Goal: Transaction & Acquisition: Download file/media

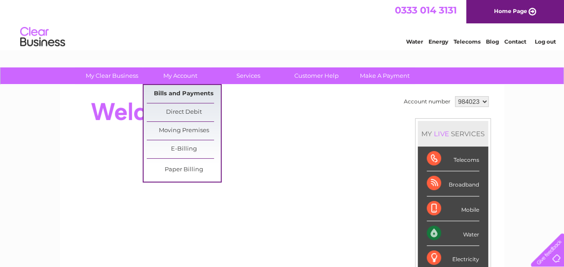
click at [190, 87] on link "Bills and Payments" at bounding box center [184, 94] width 74 height 18
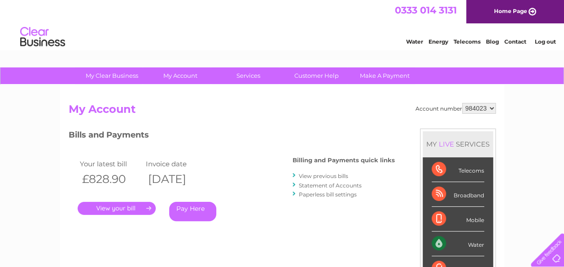
click at [324, 176] on link "View previous bills" at bounding box center [323, 175] width 49 height 7
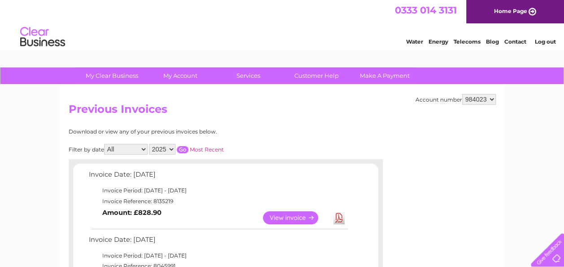
click at [167, 149] on select "2025 2024 2023 2022" at bounding box center [162, 149] width 26 height 11
select select "2024"
click at [150, 144] on select "2025 2024 2023 2022" at bounding box center [162, 149] width 26 height 11
click at [182, 150] on input "button" at bounding box center [183, 149] width 12 height 7
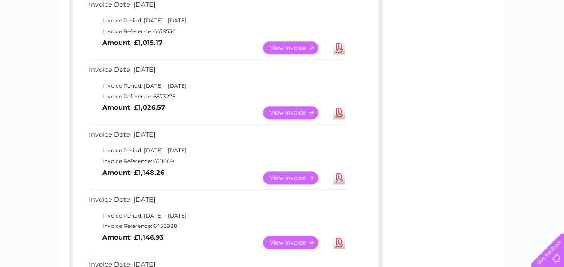
scroll to position [808, 0]
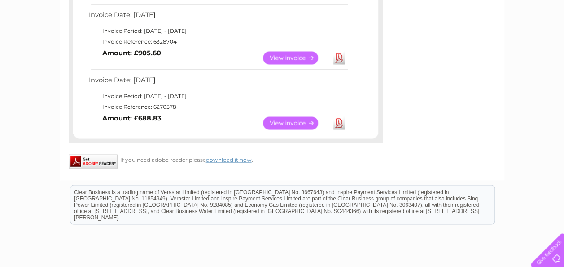
click at [307, 124] on link "View" at bounding box center [296, 122] width 66 height 13
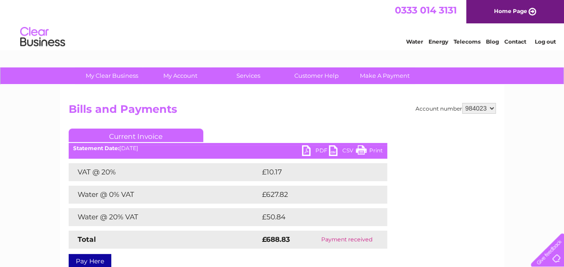
click at [315, 148] on link "PDF" at bounding box center [315, 151] width 27 height 13
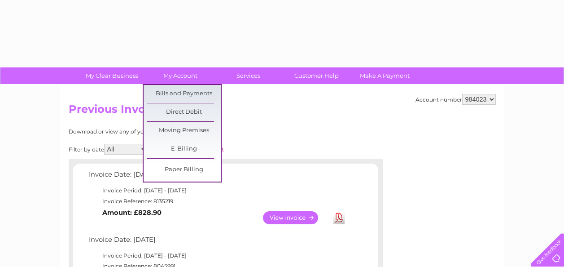
select select "2024"
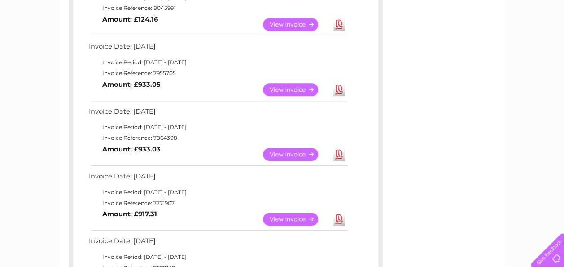
scroll to position [33, 0]
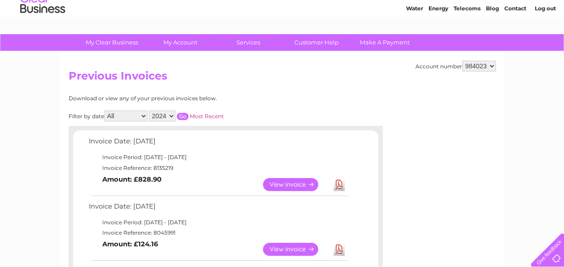
click at [181, 113] on input "button" at bounding box center [183, 116] width 12 height 7
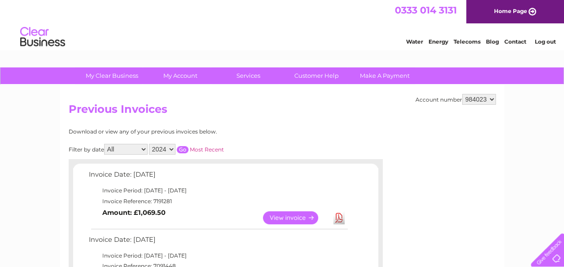
scroll to position [90, 0]
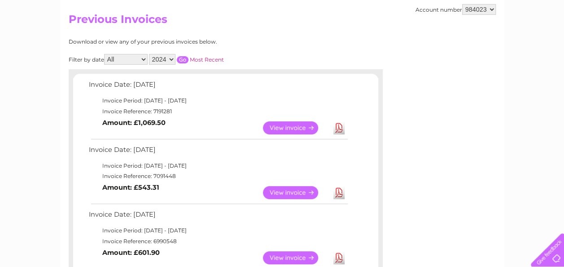
click at [336, 125] on link "Download" at bounding box center [339, 127] width 11 height 13
click at [293, 191] on link "View" at bounding box center [296, 192] width 66 height 13
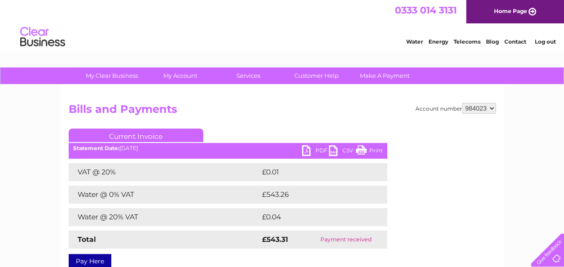
click at [317, 150] on link "PDF" at bounding box center [315, 151] width 27 height 13
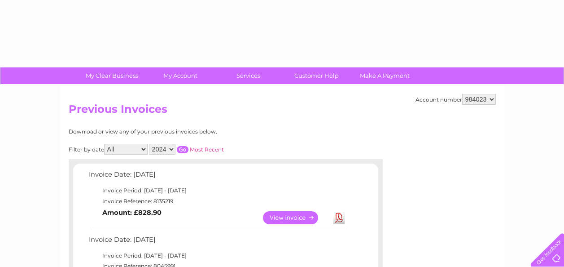
select select "2024"
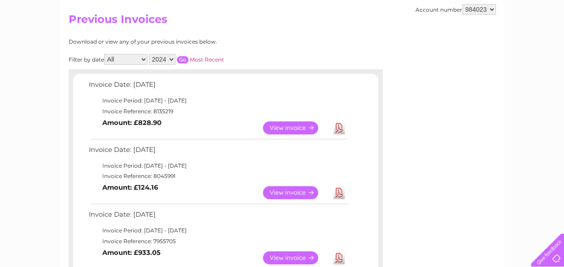
click at [174, 60] on select "2025 2024 2023 2022" at bounding box center [162, 59] width 26 height 11
click at [150, 54] on select "2025 2024 2023 2022" at bounding box center [162, 59] width 26 height 11
click at [184, 60] on input "button" at bounding box center [183, 59] width 12 height 7
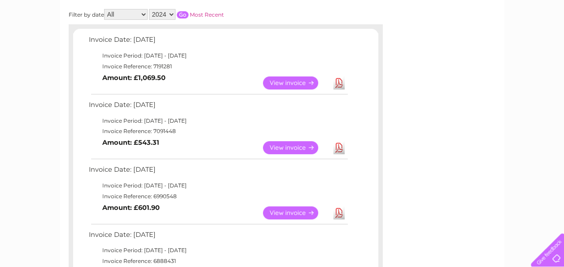
scroll to position [180, 0]
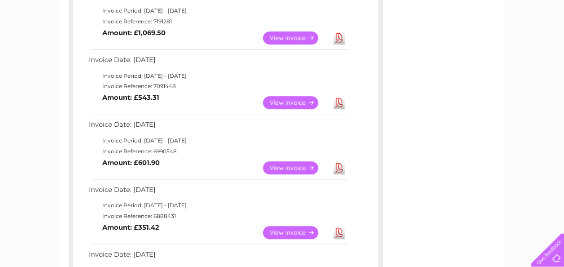
click at [301, 169] on link "View" at bounding box center [296, 167] width 66 height 13
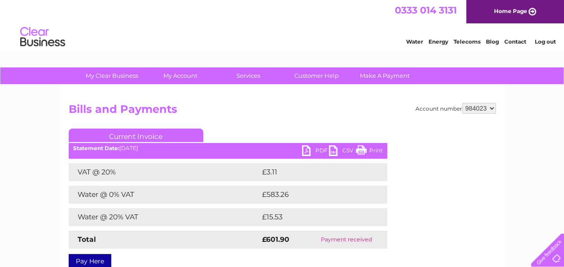
click at [312, 149] on link "PDF" at bounding box center [315, 151] width 27 height 13
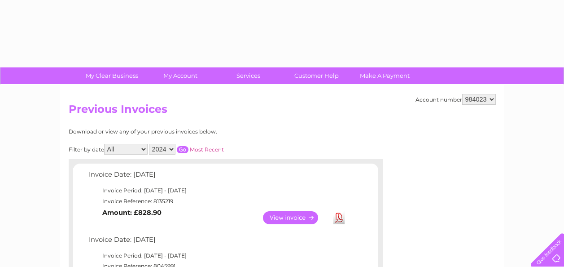
select select "2024"
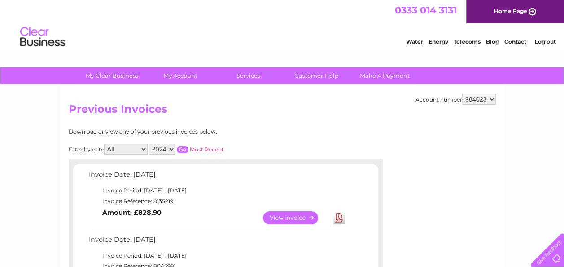
click at [170, 148] on select "2025 2024 2023 2022" at bounding box center [162, 149] width 26 height 11
click at [150, 144] on select "2025 2024 2023 2022" at bounding box center [162, 149] width 26 height 11
click at [186, 144] on div "Filter by date All January February March April May June July August September …" at bounding box center [187, 149] width 236 height 11
click at [183, 149] on input "button" at bounding box center [183, 149] width 12 height 7
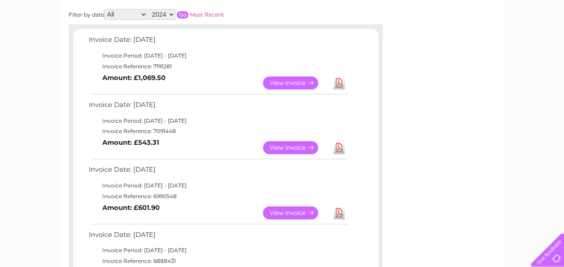
scroll to position [225, 0]
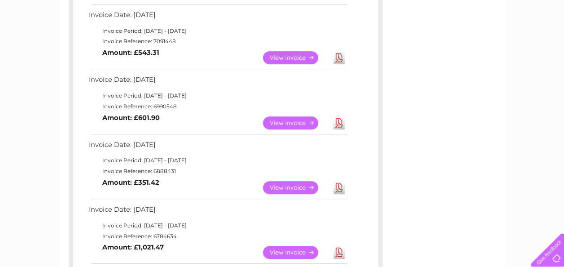
click at [278, 185] on link "View" at bounding box center [296, 187] width 66 height 13
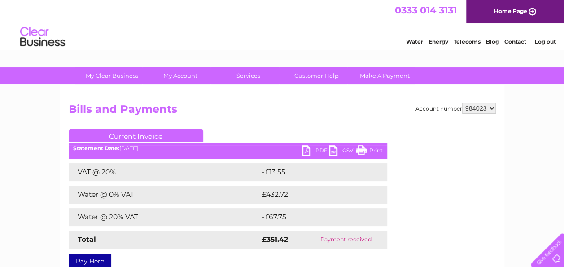
scroll to position [135, 0]
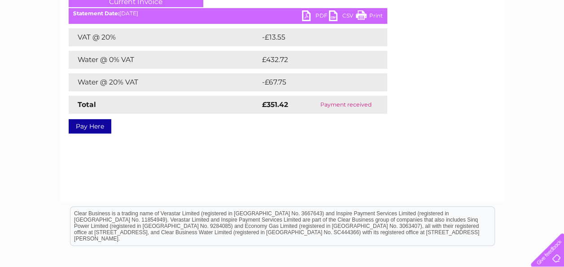
click at [315, 19] on link "PDF" at bounding box center [315, 16] width 27 height 13
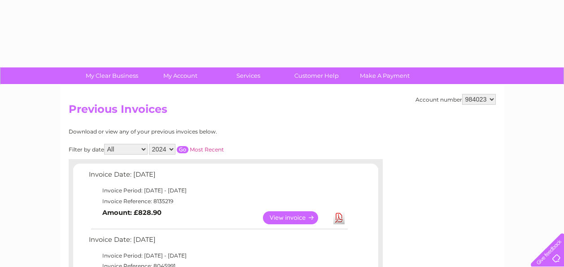
select select "2024"
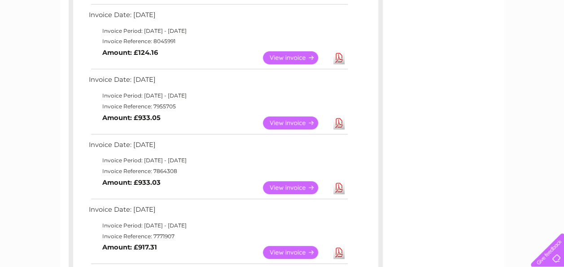
scroll to position [45, 0]
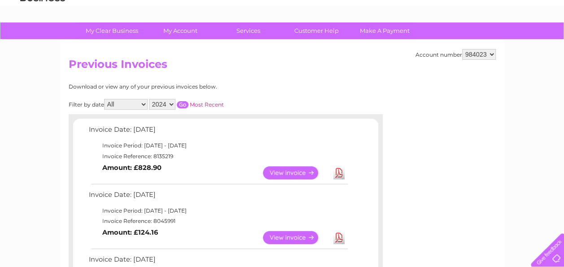
click at [189, 105] on div "Filter by date All January February March April May June July August September …" at bounding box center [187, 104] width 236 height 11
click at [185, 107] on input "button" at bounding box center [183, 104] width 12 height 7
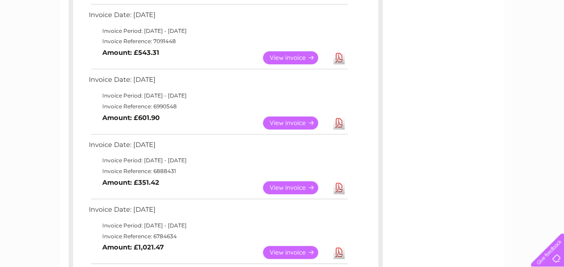
scroll to position [359, 0]
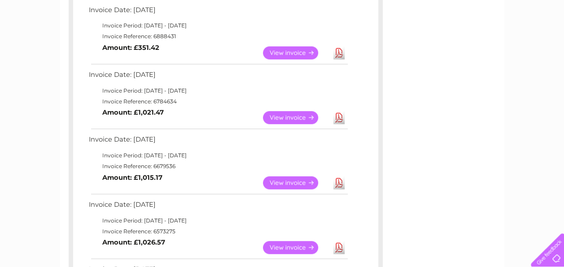
click at [284, 114] on link "View" at bounding box center [296, 117] width 66 height 13
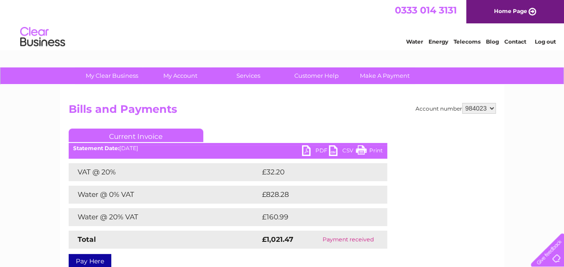
click at [322, 148] on link "PDF" at bounding box center [315, 151] width 27 height 13
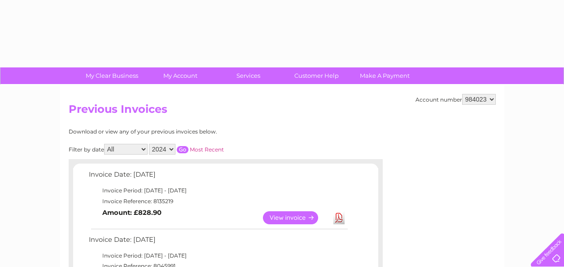
select select "2024"
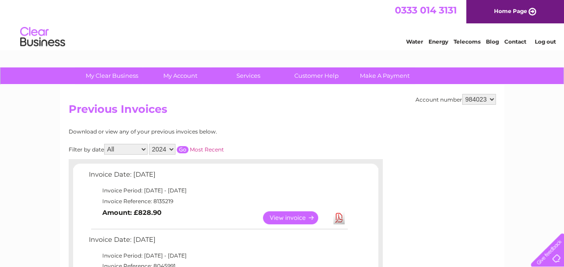
click at [185, 149] on input "button" at bounding box center [183, 149] width 12 height 7
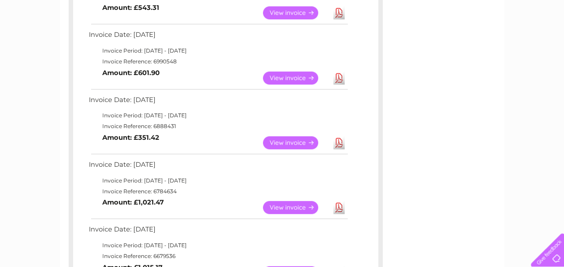
scroll to position [449, 0]
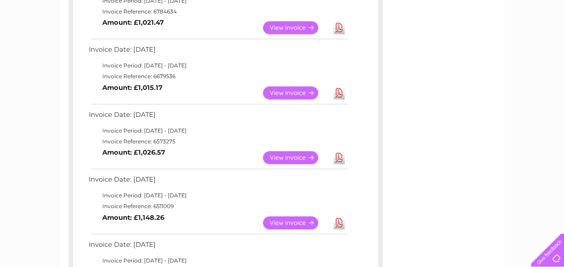
click at [274, 92] on link "View" at bounding box center [296, 92] width 66 height 13
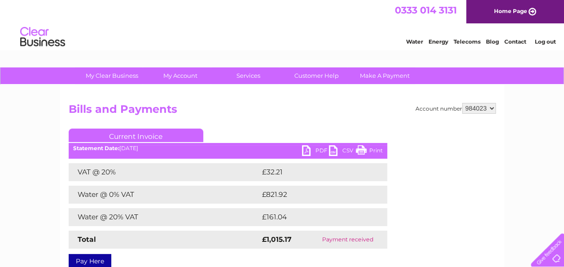
click at [316, 150] on link "PDF" at bounding box center [315, 151] width 27 height 13
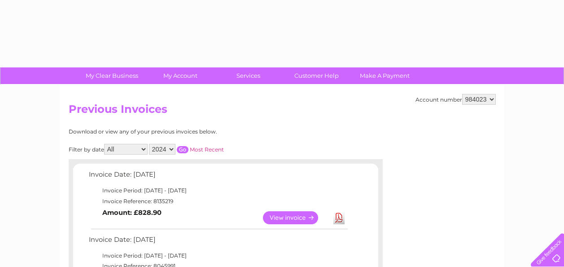
select select "2024"
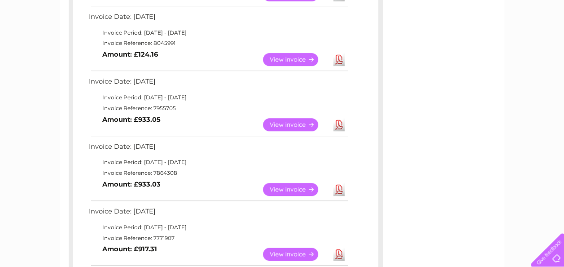
scroll to position [43, 0]
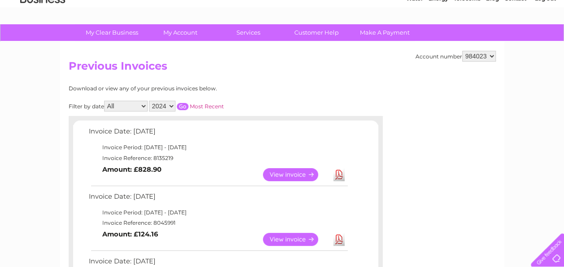
click at [184, 106] on input "button" at bounding box center [183, 106] width 12 height 7
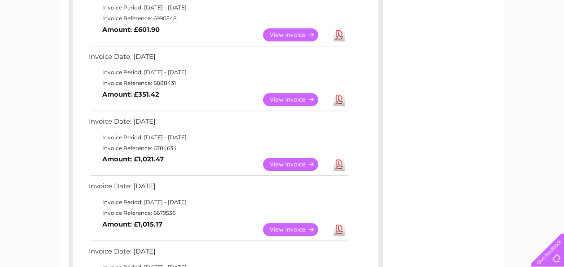
scroll to position [492, 0]
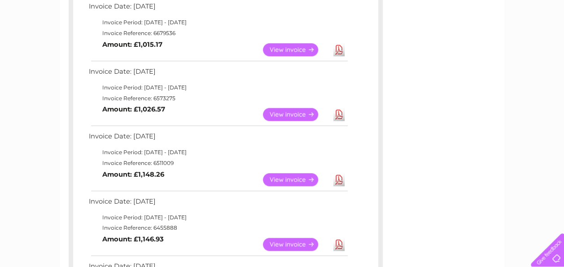
click at [338, 112] on link "Download" at bounding box center [339, 114] width 11 height 13
click at [340, 179] on link "Download" at bounding box center [339, 179] width 11 height 13
click at [342, 241] on link "Download" at bounding box center [339, 244] width 11 height 13
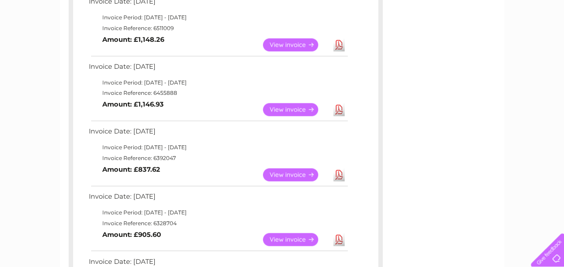
click at [346, 170] on td "Download" at bounding box center [339, 175] width 16 height 18
click at [344, 174] on link "Download" at bounding box center [339, 174] width 11 height 13
click at [344, 240] on td "Download" at bounding box center [339, 239] width 16 height 18
click at [337, 238] on link "Download" at bounding box center [339, 239] width 11 height 13
